Goal: Task Accomplishment & Management: Complete application form

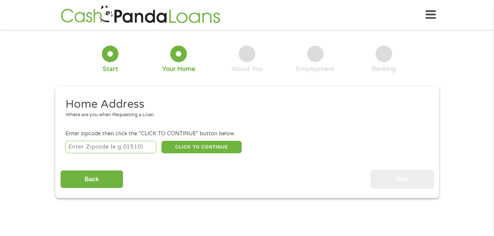
click at [97, 148] on input "number" at bounding box center [110, 147] width 91 height 12
type input "62035"
select select "[US_STATE]"
click at [33, 108] on div "1 Start 2 Your Home 3 About You 4 Employment 5 Banking 6 This field is hidden w…" at bounding box center [247, 116] width 494 height 163
click at [187, 150] on button "CLICK TO CONTINUE" at bounding box center [201, 147] width 80 height 12
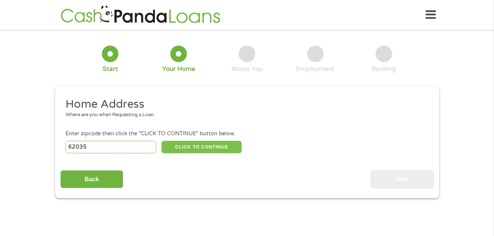
type input "62035"
type input "[PERSON_NAME]"
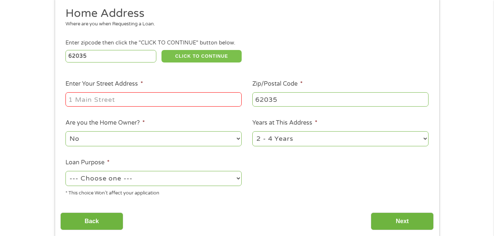
scroll to position [110, 0]
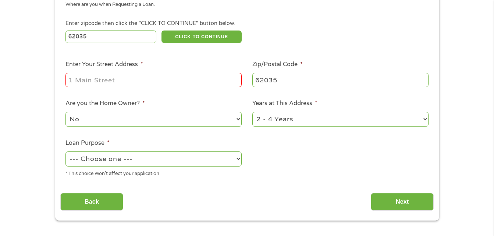
click at [143, 75] on input "Enter Your Street Address *" at bounding box center [153, 80] width 176 height 14
type input "1210 [GEOGRAPHIC_DATA]"
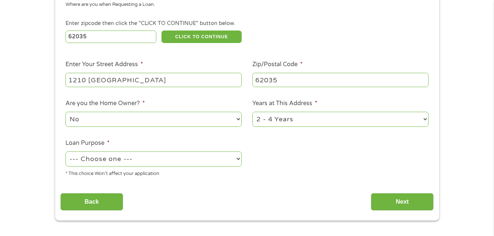
click at [50, 110] on div "1 Start 2 Your Home 3 About You 4 Employment 5 Banking 6 This field is hidden w…" at bounding box center [247, 73] width 397 height 296
click at [89, 160] on select "--- Choose one --- Pay Bills Debt Consolidation Home Improvement Major Purchase…" at bounding box center [153, 158] width 176 height 15
select select "paybills"
click at [65, 151] on select "--- Choose one --- Pay Bills Debt Consolidation Home Improvement Major Purchase…" at bounding box center [153, 158] width 176 height 15
click at [38, 142] on div "1 Start 2 Your Home 3 About You 4 Employment 5 Banking 6 This field is hidden w…" at bounding box center [247, 73] width 494 height 296
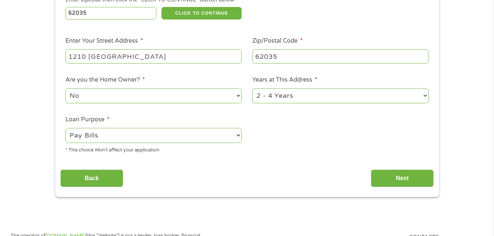
scroll to position [147, 0]
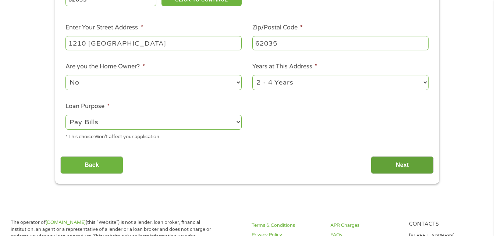
click at [396, 166] on input "Next" at bounding box center [402, 165] width 63 height 18
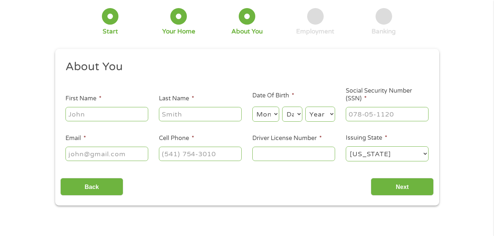
scroll to position [37, 0]
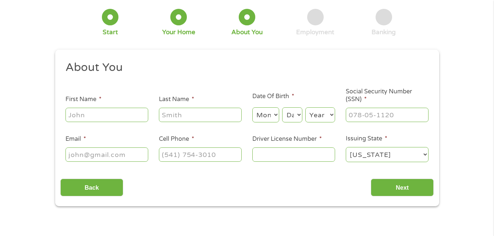
click at [123, 117] on input "First Name *" at bounding box center [106, 115] width 83 height 14
type input "[PERSON_NAME]"
type input "[EMAIL_ADDRESS][DOMAIN_NAME]"
type input "[PHONE_NUMBER]"
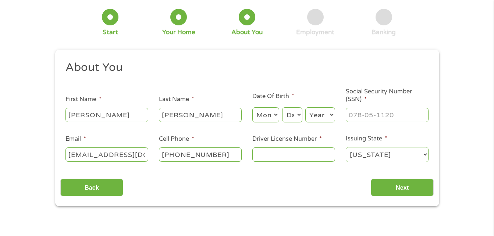
click at [212, 184] on div "Back Next" at bounding box center [246, 184] width 373 height 23
click at [269, 117] on select "Month 1 2 3 4 5 6 7 8 9 10 11 12" at bounding box center [265, 114] width 27 height 15
select select "1"
click at [252, 107] on select "Month 1 2 3 4 5 6 7 8 9 10 11 12" at bounding box center [265, 114] width 27 height 15
drag, startPoint x: 296, startPoint y: 117, endPoint x: 295, endPoint y: 112, distance: 4.5
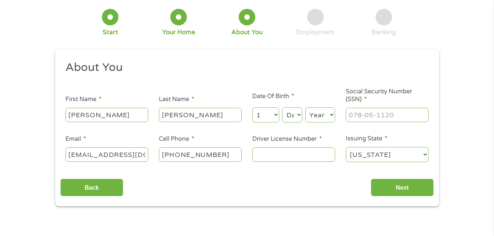
click at [296, 116] on select "Day 1 2 3 4 5 6 7 8 9 10 11 12 13 14 15 16 17 18 19 20 21 22 23 24 25 26 27 28 …" at bounding box center [292, 114] width 20 height 15
select select "29"
click at [282, 107] on select "Day 1 2 3 4 5 6 7 8 9 10 11 12 13 14 15 16 17 18 19 20 21 22 23 24 25 26 27 28 …" at bounding box center [292, 114] width 20 height 15
click at [315, 112] on select "Year [DATE] 2006 2005 2004 2003 2002 2001 2000 1999 1998 1997 1996 1995 1994 19…" at bounding box center [320, 114] width 30 height 15
select select "1980"
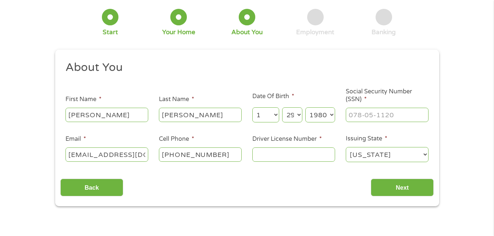
click at [305, 107] on select "Year [DATE] 2006 2005 2004 2003 2002 2001 2000 1999 1998 1997 1996 1995 1994 19…" at bounding box center [320, 114] width 30 height 15
click at [375, 117] on input "___-__-____" at bounding box center [387, 115] width 83 height 14
type input "345-68-1872"
click at [309, 78] on ul "About You This field is hidden when viewing the form Title * --- Choose one ---…" at bounding box center [246, 114] width 373 height 108
click at [299, 156] on input "Driver License Number *" at bounding box center [293, 154] width 83 height 14
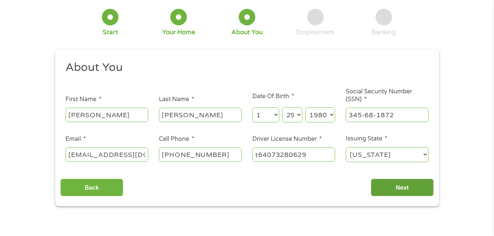
type input "t64073280629"
click at [393, 185] on input "Next" at bounding box center [402, 188] width 63 height 18
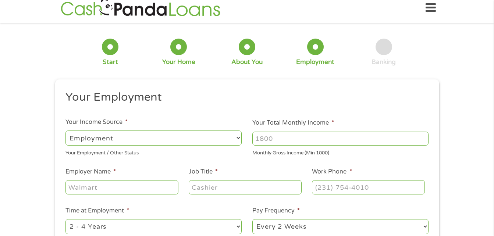
scroll to position [0, 0]
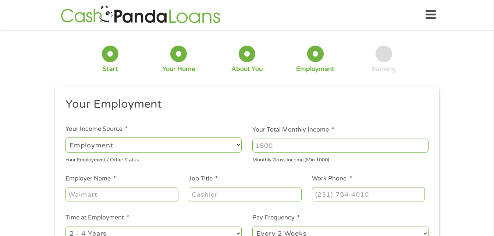
click at [304, 146] on input "Your Total Monthly Income *" at bounding box center [340, 146] width 176 height 14
type input "4000"
click at [156, 171] on ul "Your Employment Your Income Source * --- Choose one --- Employment [DEMOGRAPHIC…" at bounding box center [246, 192] width 373 height 190
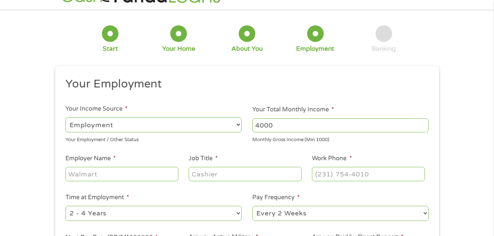
scroll to position [37, 0]
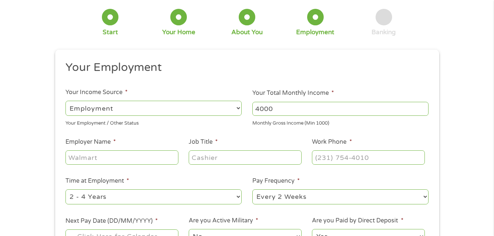
click at [121, 166] on div at bounding box center [121, 157] width 112 height 17
click at [122, 159] on input "Employer Name *" at bounding box center [121, 157] width 112 height 14
type input "evercare"
click at [255, 157] on input "Job Title *" at bounding box center [245, 157] width 112 height 14
type input "c"
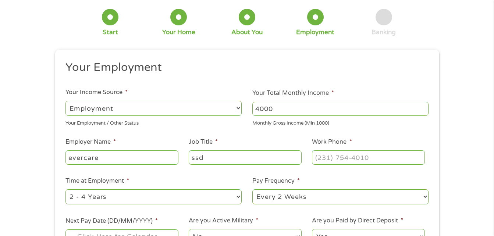
type input "ssd"
type input "(___) ___-____"
click at [359, 160] on input "(___) ___-____" at bounding box center [368, 157] width 112 height 14
click at [464, 156] on div "1 Start 2 Your Home 3 About You 4 Employment 5 Banking 6 This field is hidden w…" at bounding box center [247, 143] width 494 height 290
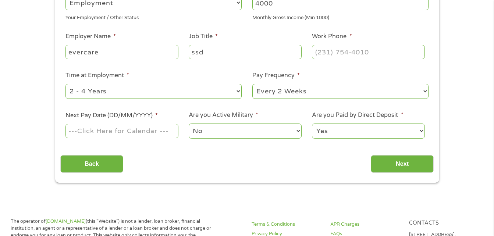
scroll to position [140, 0]
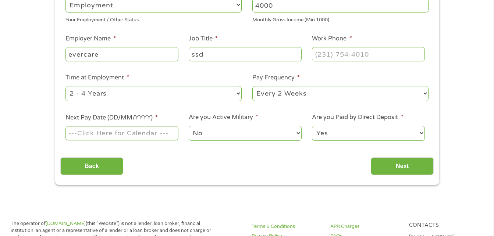
click at [147, 96] on select "--- Choose one --- 1 Year or less 1 - 2 Years 2 - 4 Years Over 4 Years" at bounding box center [153, 93] width 176 height 15
select select "12months"
click at [65, 86] on select "--- Choose one --- 1 Year or less 1 - 2 Years 2 - 4 Years Over 4 Years" at bounding box center [153, 93] width 176 height 15
click at [35, 116] on div "1 Start 2 Your Home 3 About You 4 Employment 5 Banking 6 This field is hidden w…" at bounding box center [247, 40] width 494 height 290
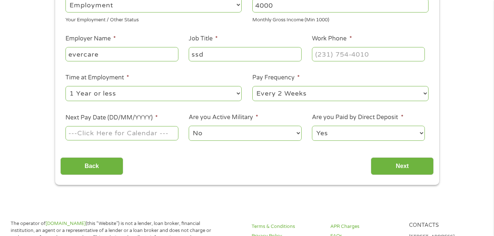
click at [116, 135] on input "Next Pay Date (DD/MM/YYYY) *" at bounding box center [121, 133] width 112 height 14
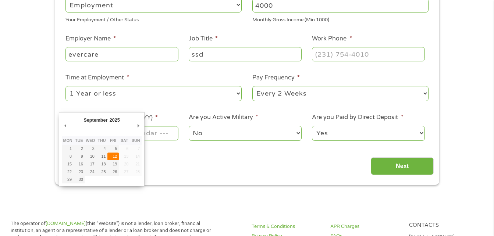
type input "[DATE]"
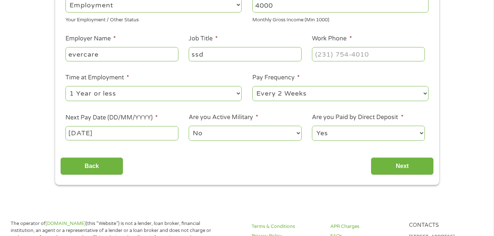
drag, startPoint x: 144, startPoint y: 158, endPoint x: 150, endPoint y: 163, distance: 8.1
click at [151, 164] on div "Back Next" at bounding box center [246, 163] width 373 height 23
click at [121, 130] on input "[DATE]" at bounding box center [121, 133] width 112 height 14
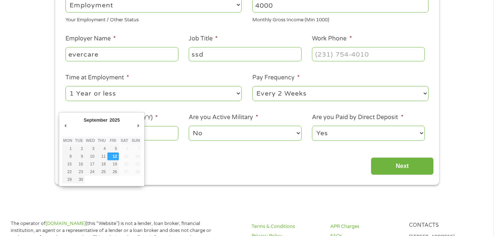
click at [99, 119] on select "January February March April May June July August September October November De…" at bounding box center [107, 121] width 48 height 8
click at [83, 117] on select "January February March April May June July August September October November De…" at bounding box center [107, 121] width 48 height 8
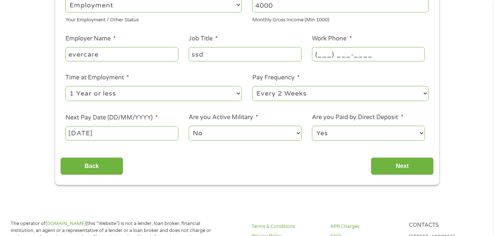
click at [349, 53] on input "(___) ___-____" at bounding box center [368, 54] width 112 height 14
click at [319, 54] on input "(___) ___-____" at bounding box center [368, 54] width 112 height 14
type input "[PHONE_NUMBER]"
click at [419, 74] on li "Pay Frequency * --- Choose one --- Every 2 Weeks Every Week Monthly Semi-Monthly" at bounding box center [340, 87] width 187 height 29
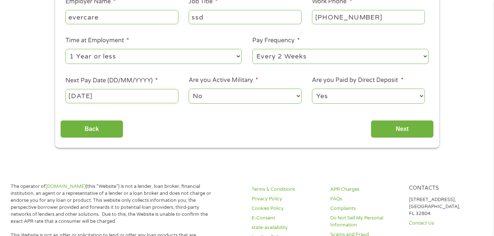
scroll to position [177, 0]
click at [400, 131] on input "Next" at bounding box center [402, 130] width 63 height 18
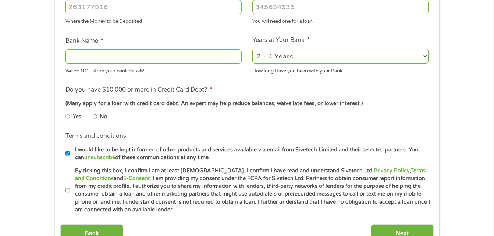
scroll to position [294, 0]
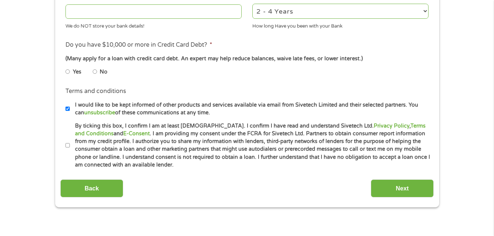
click at [67, 144] on input "By ticking this box, I confirm I am at least [DEMOGRAPHIC_DATA]. I confirm I ha…" at bounding box center [67, 146] width 4 height 12
checkbox input "true"
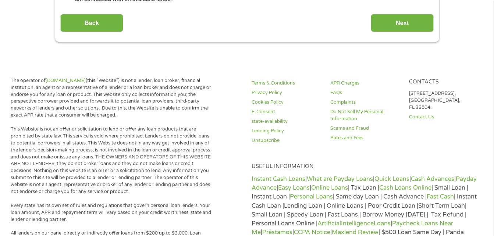
scroll to position [551, 0]
